Goal: Task Accomplishment & Management: Manage account settings

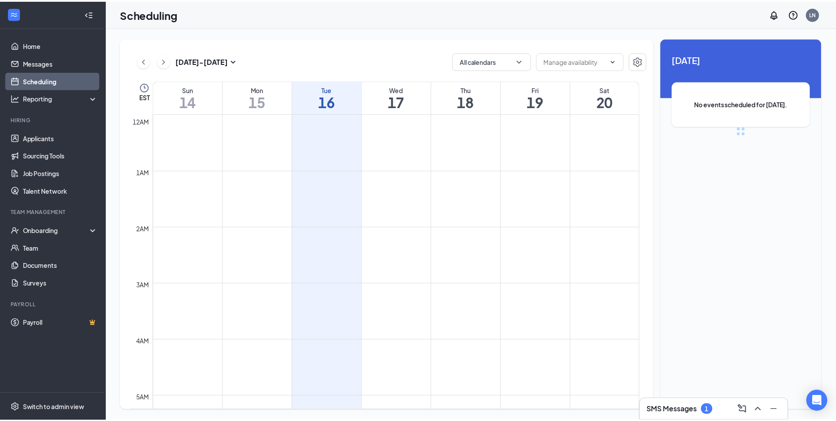
scroll to position [433, 0]
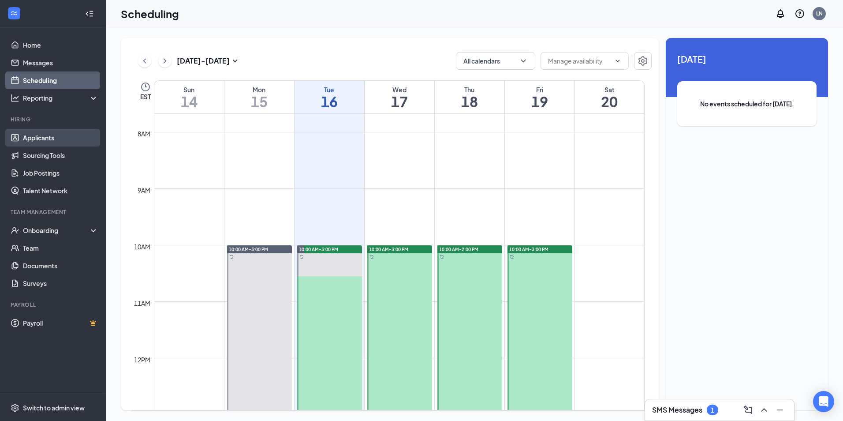
click at [52, 136] on link "Applicants" at bounding box center [60, 138] width 75 height 18
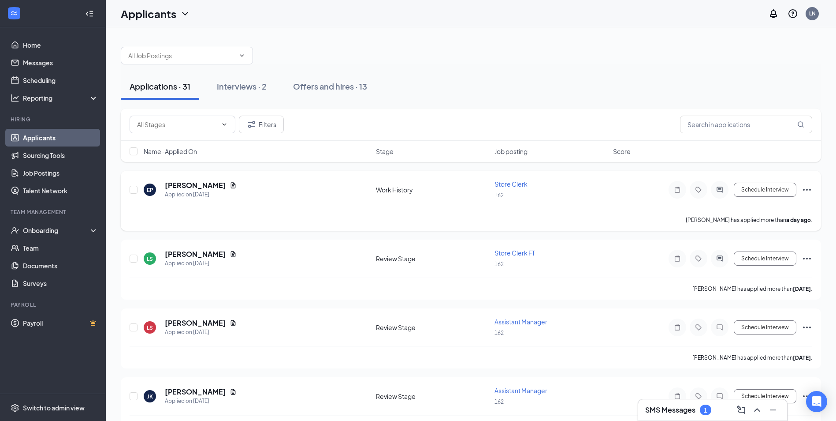
click at [404, 191] on div "Work History" at bounding box center [432, 189] width 113 height 9
click at [811, 187] on icon "Ellipses" at bounding box center [807, 189] width 11 height 11
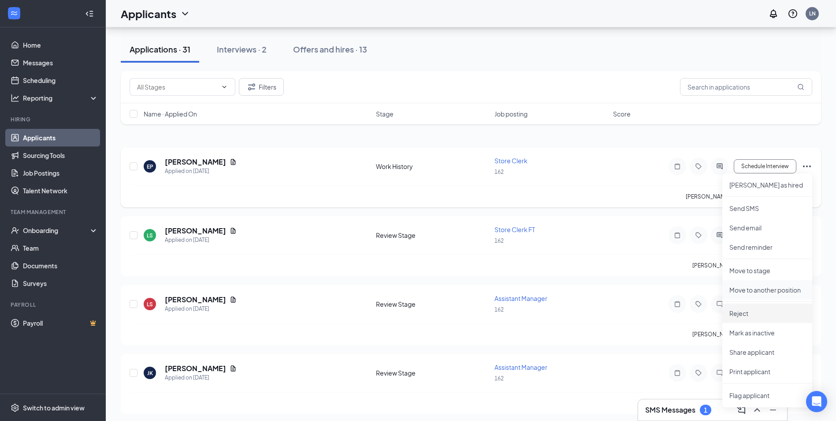
scroll to position [44, 0]
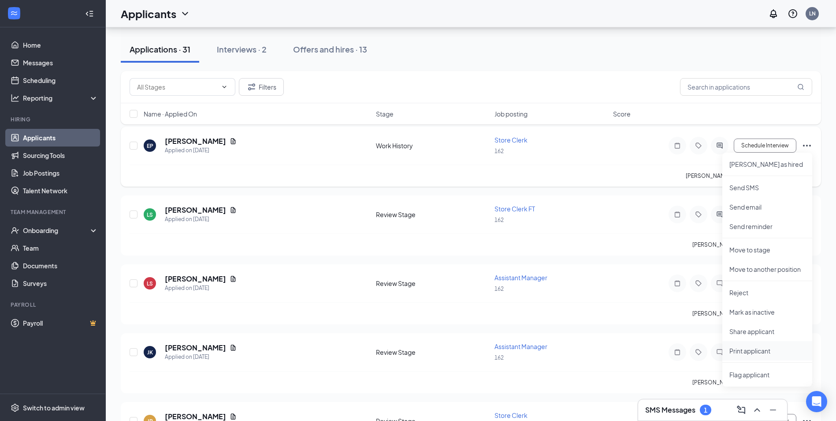
click at [763, 350] on p "Print applicant" at bounding box center [768, 350] width 76 height 9
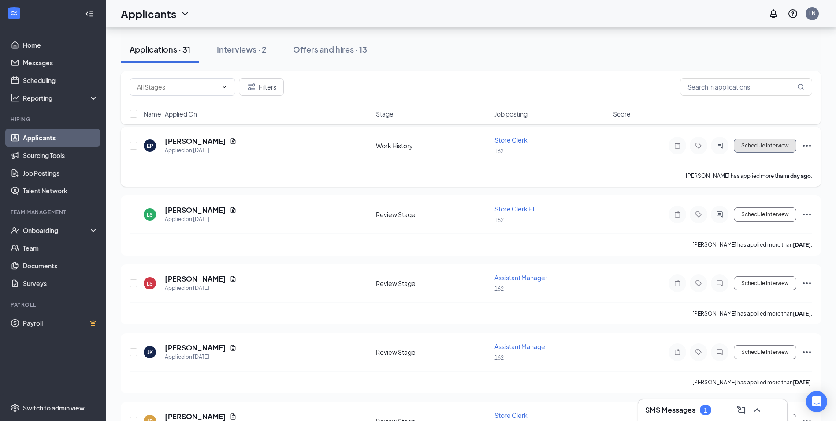
click at [749, 144] on button "Schedule Interview" at bounding box center [765, 145] width 63 height 14
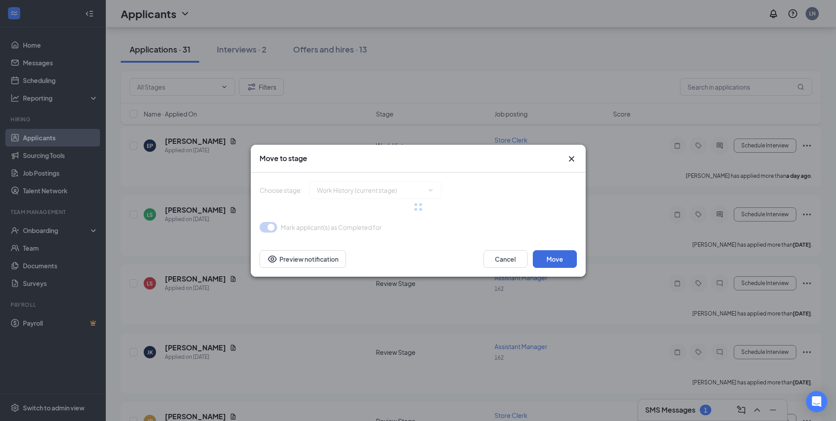
type input "Review Stage (next stage)"
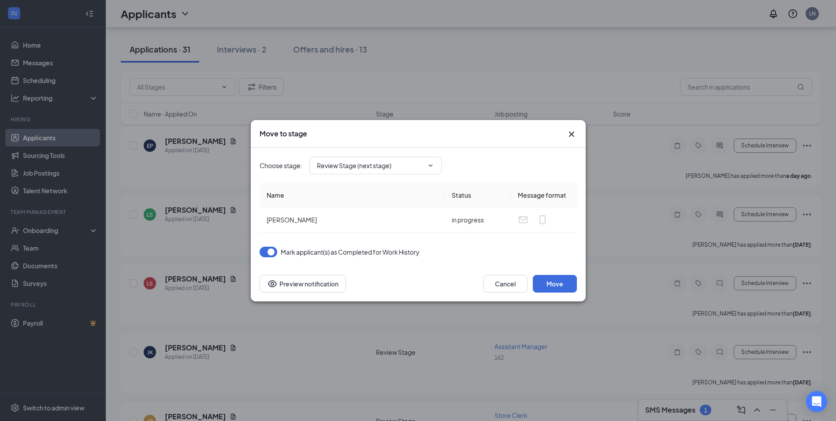
click at [570, 131] on icon "Cross" at bounding box center [572, 134] width 11 height 11
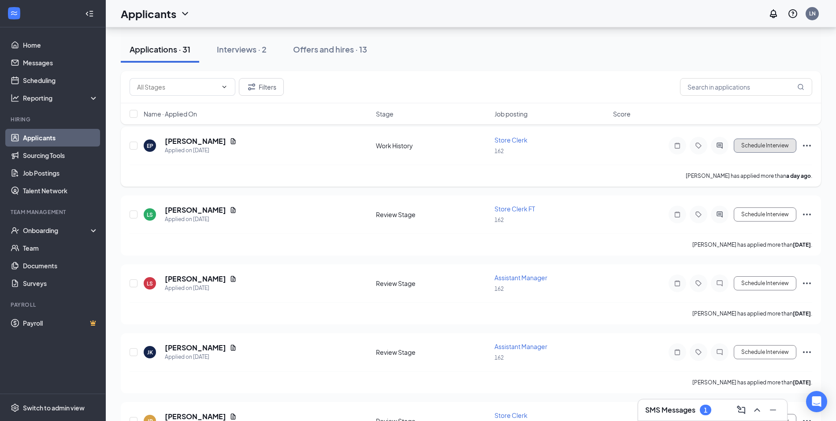
click at [751, 143] on button "Schedule Interview" at bounding box center [765, 145] width 63 height 14
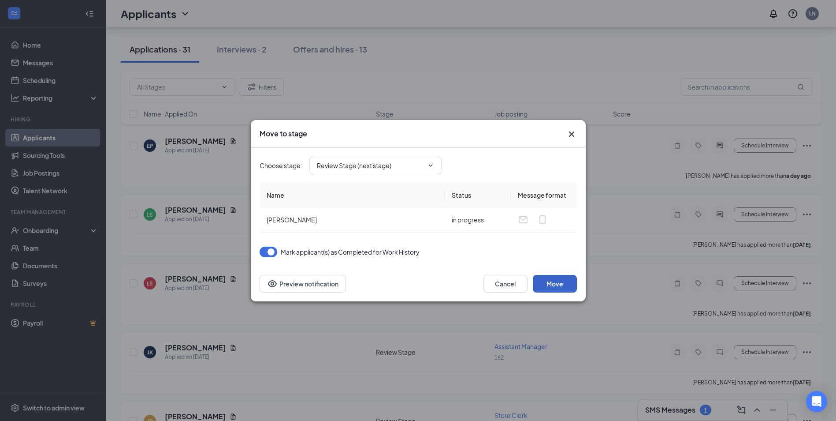
click at [565, 285] on button "Move" at bounding box center [555, 284] width 44 height 18
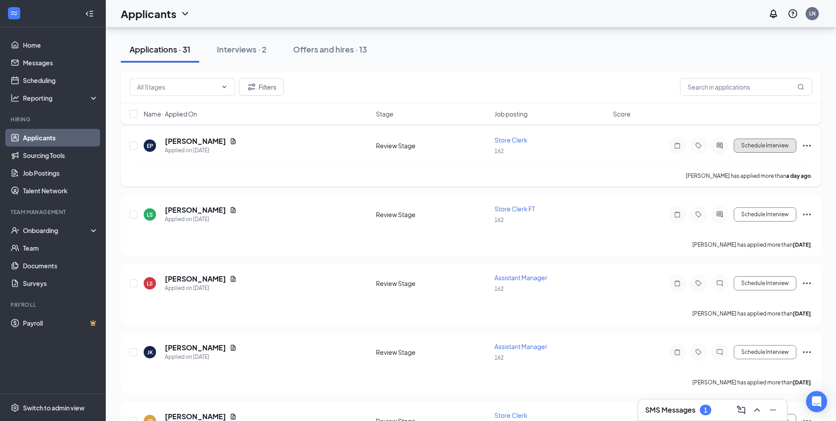
click at [753, 150] on button "Schedule Interview" at bounding box center [765, 145] width 63 height 14
type input "Onsite Interview (next stage)"
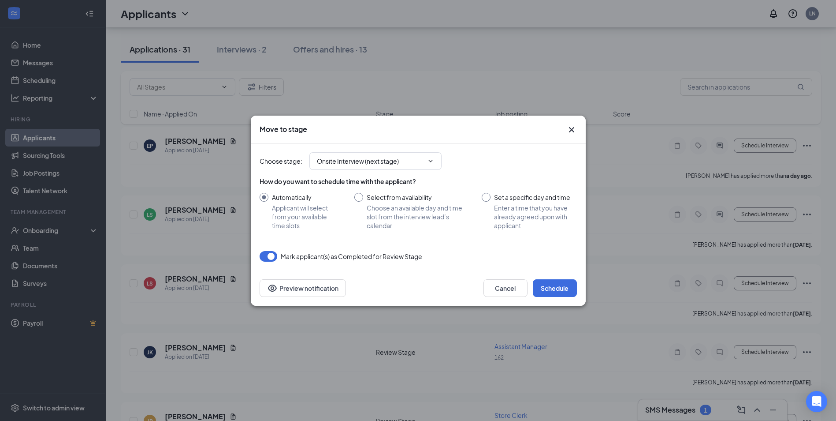
click at [359, 195] on input "Select from availability Choose an available day and time slot from the intervi…" at bounding box center [409, 211] width 110 height 37
radio input "true"
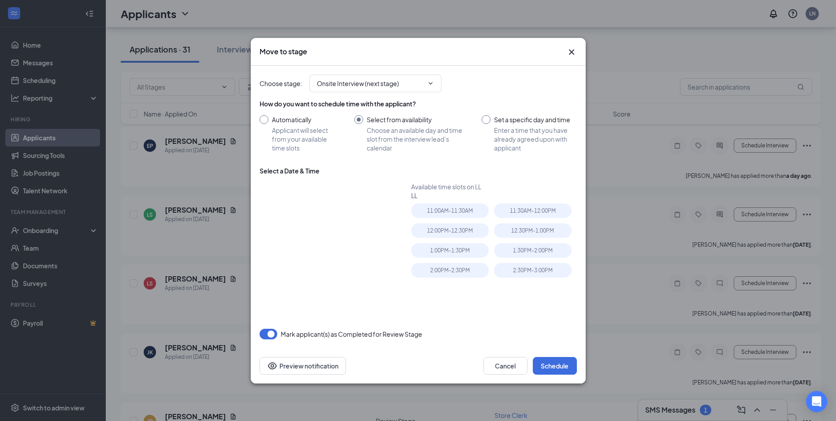
radio input "false"
click at [338, 250] on div "18" at bounding box center [336, 250] width 11 height 11
click at [318, 248] on div "17" at bounding box center [320, 250] width 11 height 11
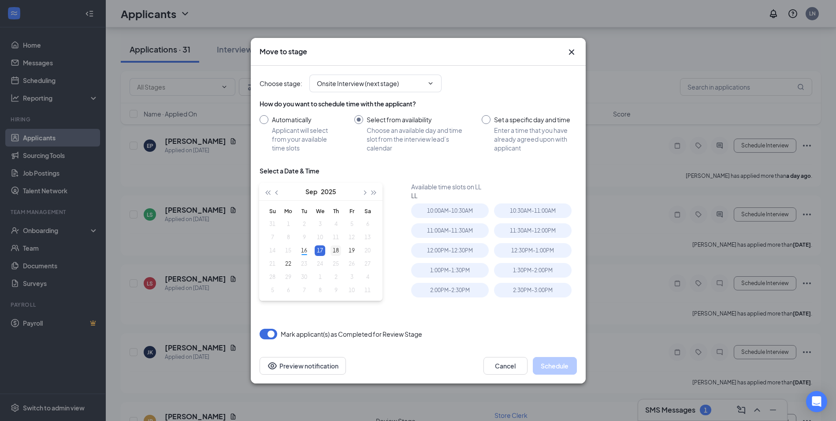
click at [337, 251] on div "18" at bounding box center [336, 250] width 11 height 11
type input "[DATE]"
click at [451, 209] on div "10:00AM - 10:30AM" at bounding box center [450, 210] width 78 height 15
click at [486, 120] on input "Set a specific day and time Enter a time that you have already agreed upon with…" at bounding box center [529, 133] width 95 height 37
radio input "true"
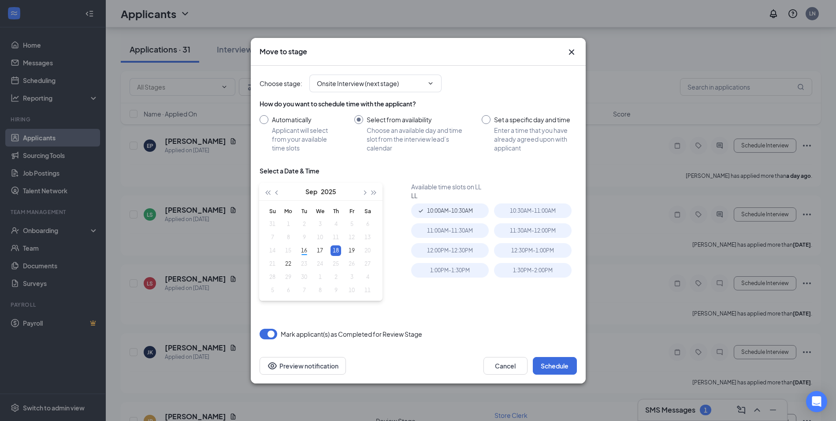
radio input "false"
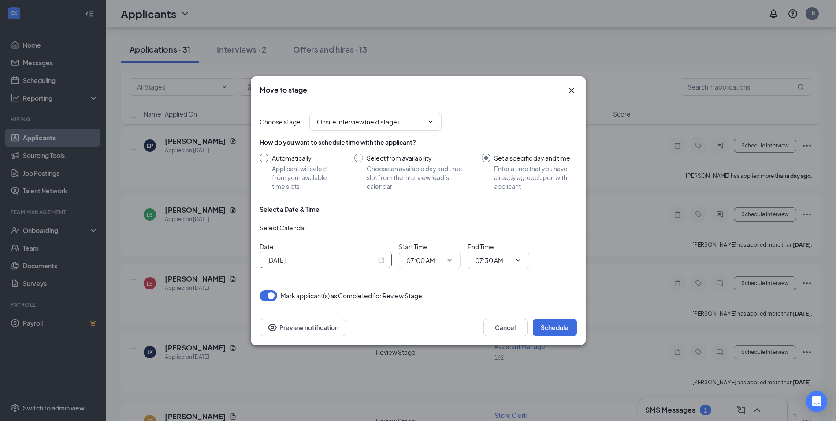
click at [384, 261] on div "[DATE]" at bounding box center [325, 260] width 117 height 10
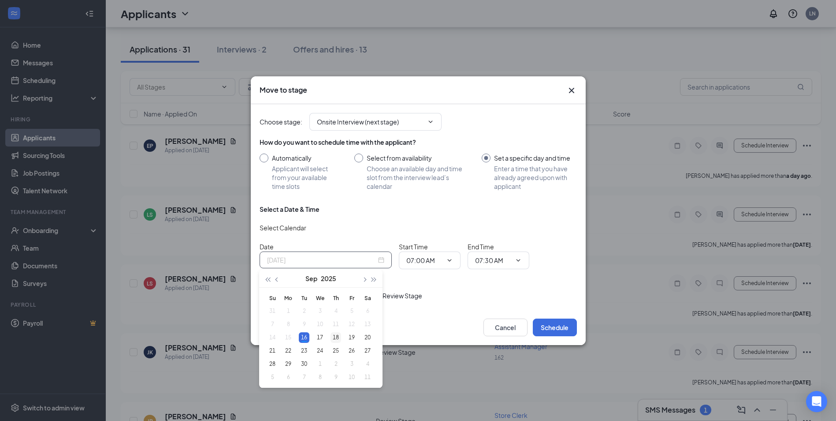
click at [339, 336] on div "18" at bounding box center [336, 337] width 11 height 11
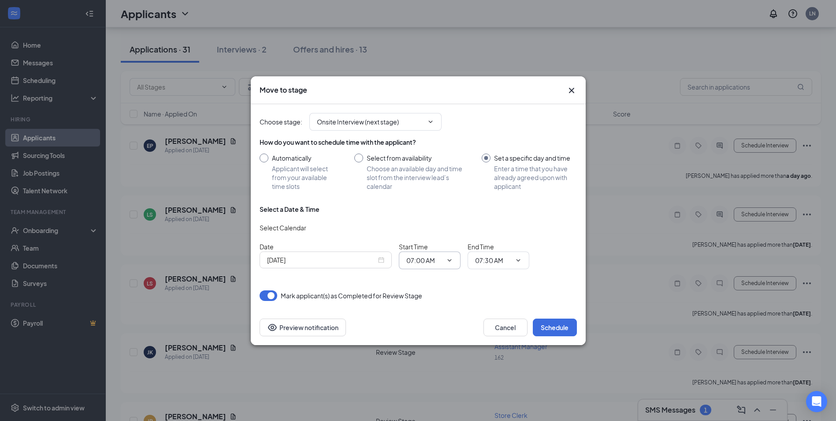
click at [447, 261] on icon "ChevronDown" at bounding box center [449, 260] width 7 height 7
click at [453, 261] on icon "ChevronDown" at bounding box center [449, 260] width 7 height 7
click at [448, 261] on icon "ChevronDown" at bounding box center [449, 260] width 7 height 7
click at [448, 258] on icon "ChevronDown" at bounding box center [449, 260] width 7 height 7
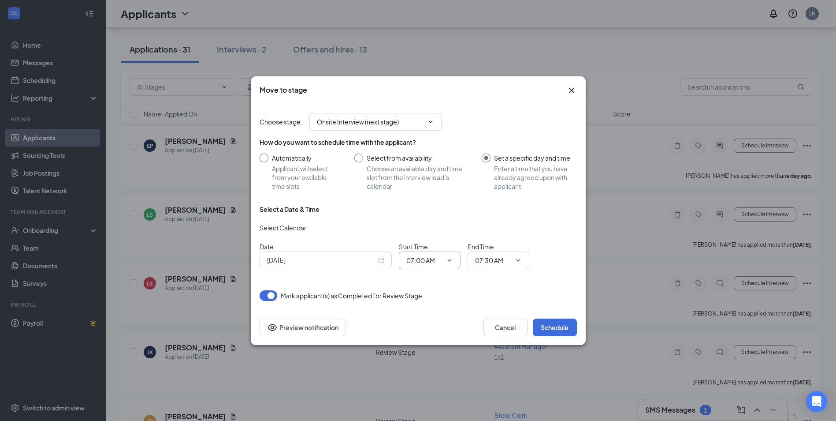
click at [450, 260] on icon "ChevronDown" at bounding box center [449, 260] width 7 height 7
click at [518, 259] on icon "ChevronDown" at bounding box center [518, 260] width 7 height 7
click at [380, 263] on div "[DATE]" at bounding box center [325, 260] width 117 height 10
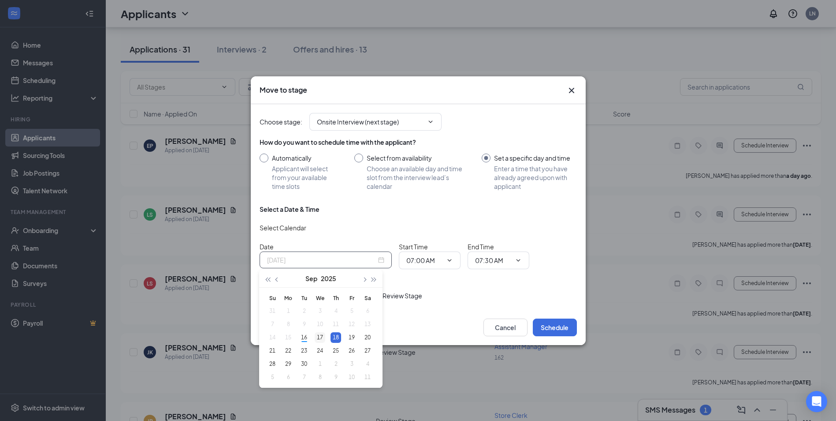
type input "[DATE]"
click at [322, 337] on div "17" at bounding box center [320, 337] width 11 height 11
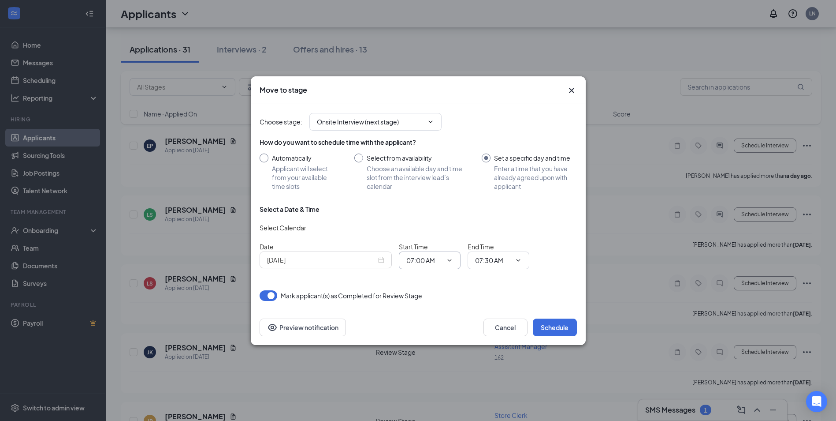
click at [448, 259] on icon "ChevronDown" at bounding box center [450, 260] width 4 height 2
click at [268, 158] on input "Automatically Applicant will select from your available time slots" at bounding box center [298, 171] width 77 height 37
radio input "true"
radio input "false"
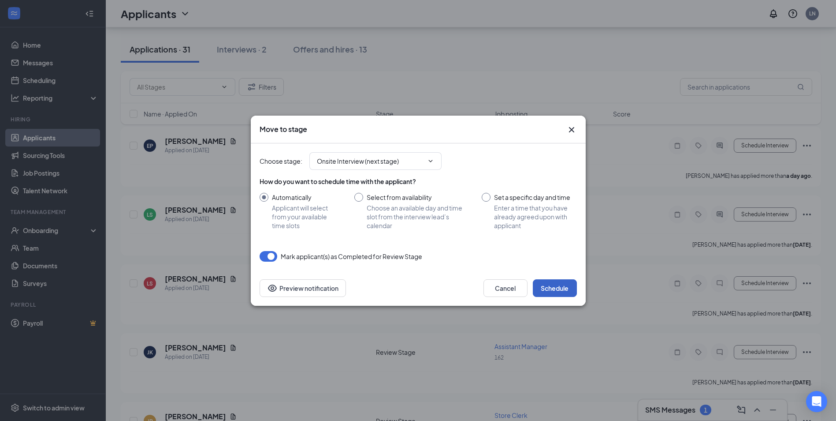
click at [548, 286] on button "Schedule" at bounding box center [555, 288] width 44 height 18
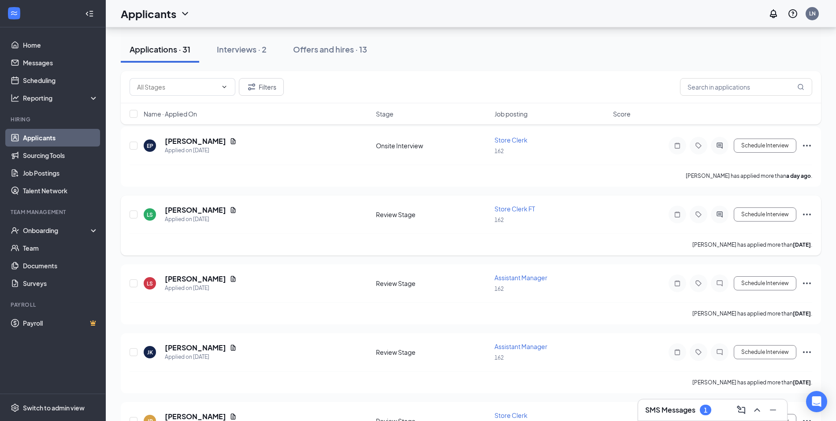
click at [809, 214] on icon "Ellipses" at bounding box center [807, 214] width 11 height 11
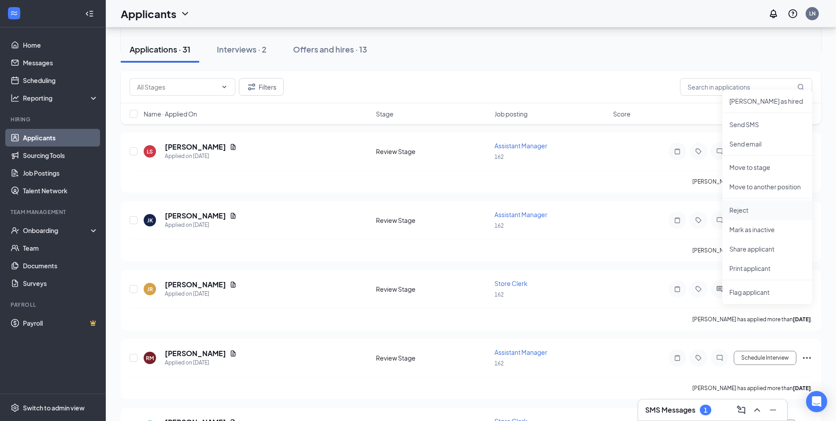
scroll to position [176, 0]
click at [761, 266] on p "Print applicant" at bounding box center [768, 267] width 76 height 9
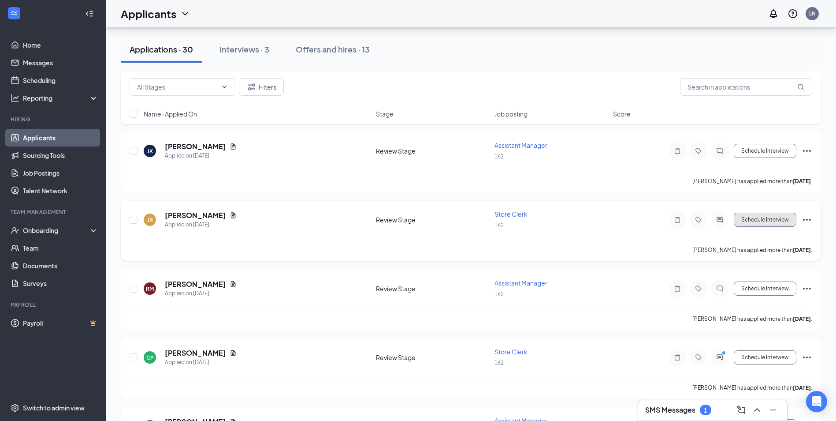
click at [757, 219] on button "Schedule Interview" at bounding box center [765, 220] width 63 height 14
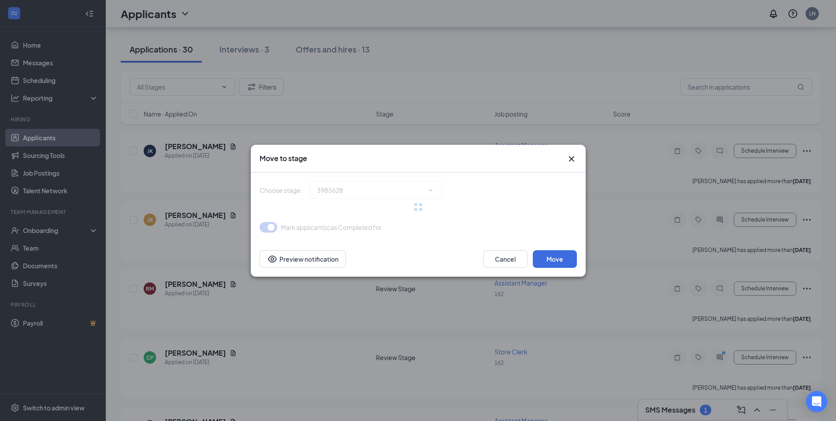
type input "Onsite Interview (next stage)"
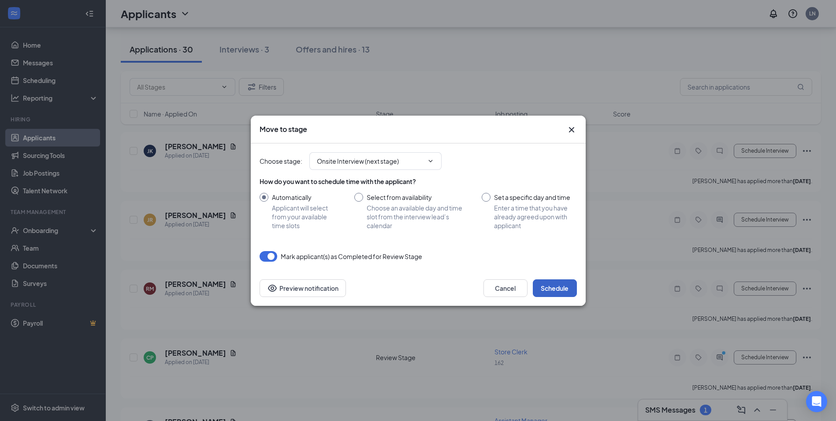
click at [557, 292] on button "Schedule" at bounding box center [555, 288] width 44 height 18
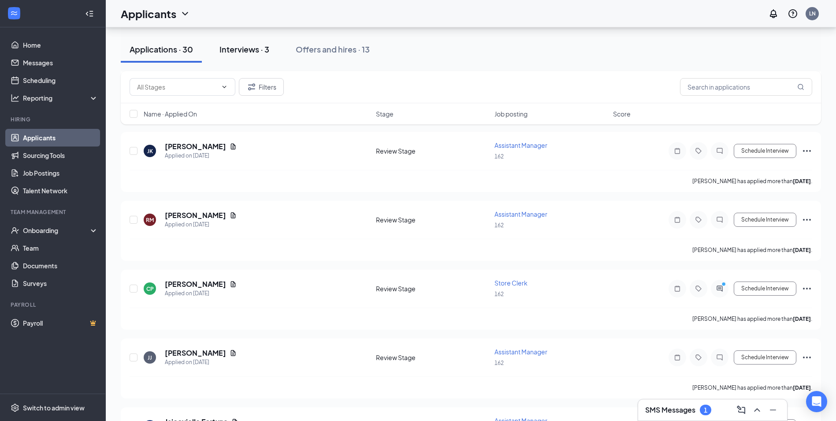
click at [266, 52] on div "Interviews · 3" at bounding box center [245, 49] width 50 height 11
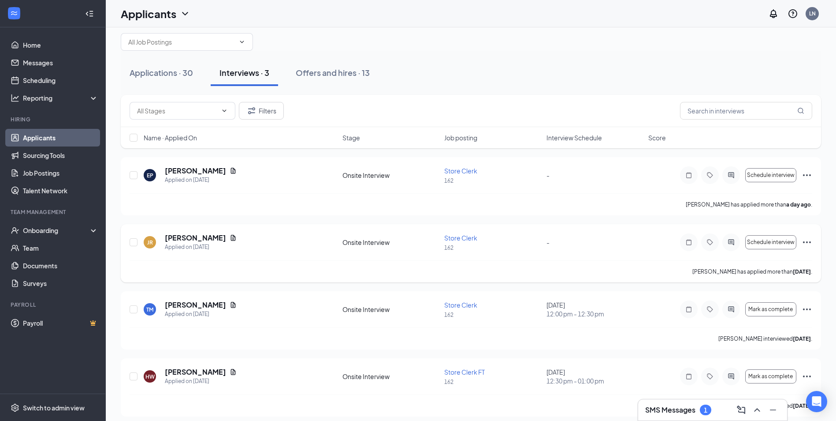
scroll to position [20, 0]
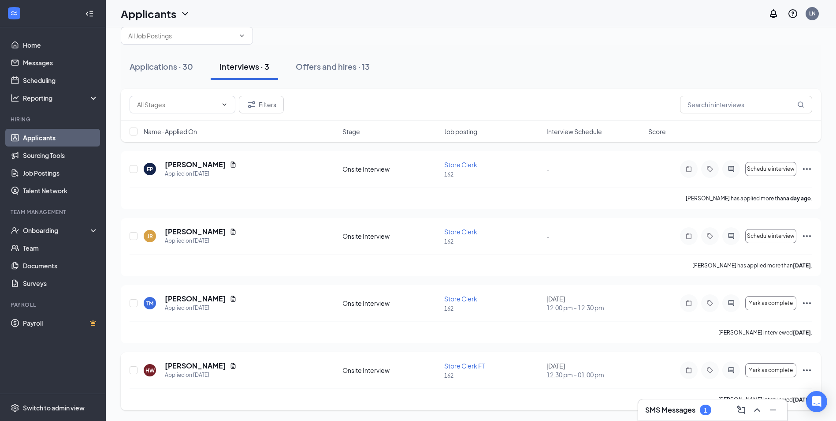
click at [807, 368] on icon "Ellipses" at bounding box center [807, 370] width 11 height 11
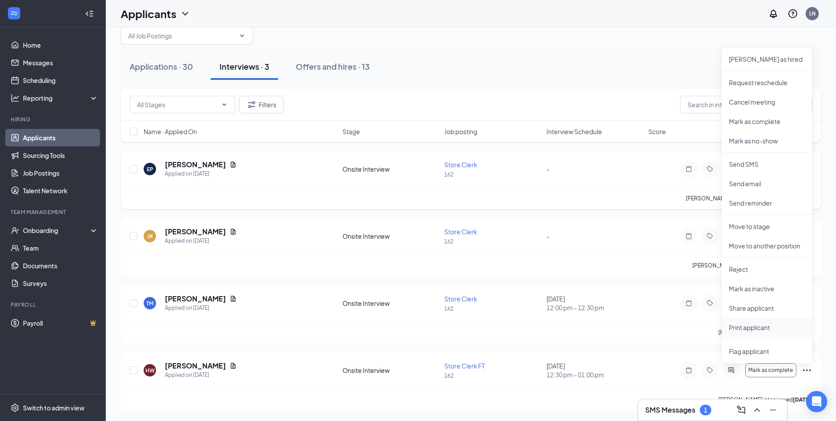
click at [766, 327] on p "Print applicant" at bounding box center [767, 327] width 76 height 9
